Goal: Navigation & Orientation: Find specific page/section

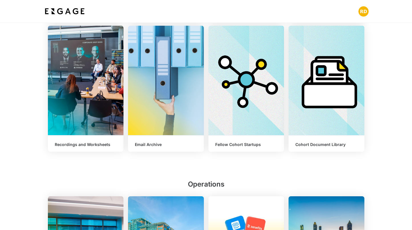
scroll to position [216, 0]
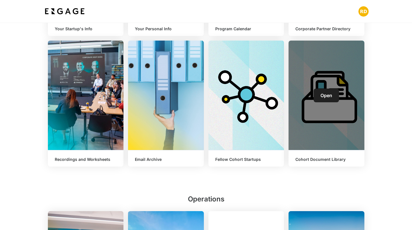
click at [330, 95] on span "Open" at bounding box center [327, 95] width 12 height 6
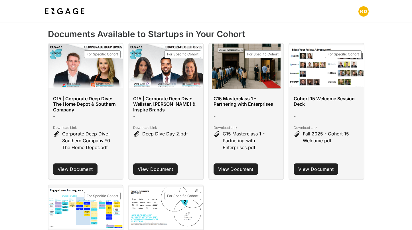
scroll to position [89, 0]
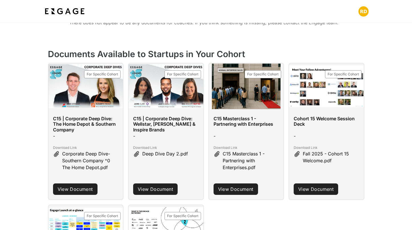
click at [24, 60] on div "Documents Available to Startups in Your Cohort For Specific Cohort C15 | Corpor…" at bounding box center [206, 192] width 412 height 288
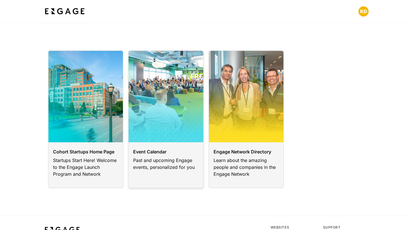
click at [162, 167] on link at bounding box center [166, 119] width 76 height 138
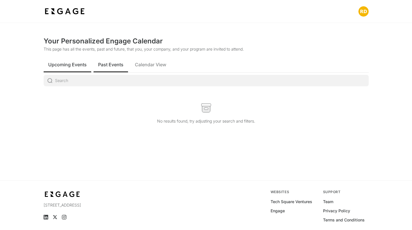
click at [116, 68] on button "Past Events" at bounding box center [111, 65] width 35 height 16
